Goal: Task Accomplishment & Management: Use online tool/utility

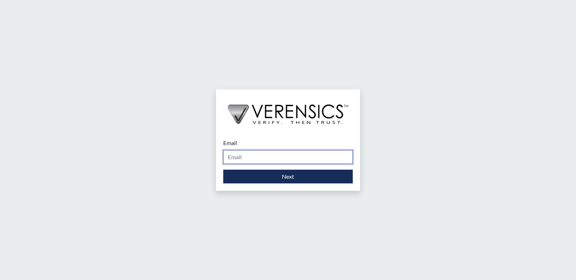
click at [247, 157] on input "Email" at bounding box center [288, 157] width 130 height 14
type input "[PERSON_NAME][EMAIL_ADDRESS][PERSON_NAME][DOMAIN_NAME]"
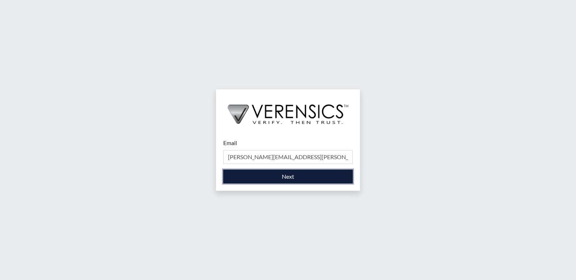
click at [293, 181] on button "Next" at bounding box center [288, 177] width 130 height 14
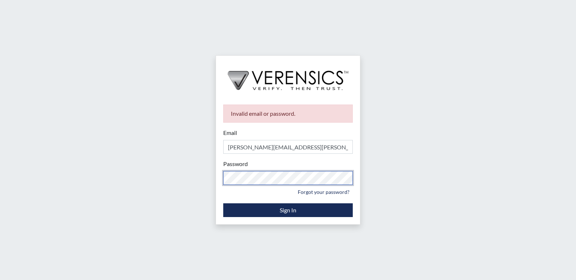
click at [209, 184] on div "Invalid email or password. Email [PERSON_NAME][EMAIL_ADDRESS][PERSON_NAME][DOMA…" at bounding box center [288, 140] width 576 height 280
click at [165, 185] on div "Invalid email or password. Email [PERSON_NAME][EMAIL_ADDRESS][PERSON_NAME][DOMA…" at bounding box center [288, 140] width 576 height 280
